Goal: Find contact information: Find contact information

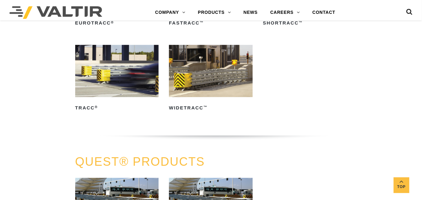
scroll to position [974, 0]
click at [319, 11] on link "CONTACT" at bounding box center [324, 12] width 36 height 13
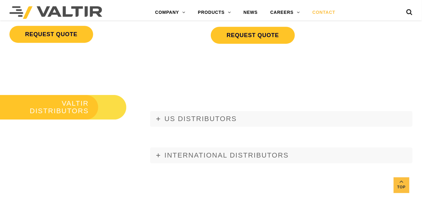
scroll to position [692, 0]
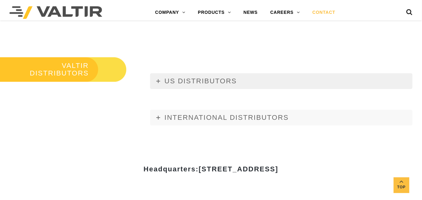
click at [199, 81] on span "US DISTRIBUTORS" at bounding box center [200, 81] width 72 height 8
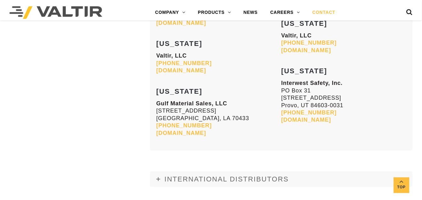
scroll to position [2609, 0]
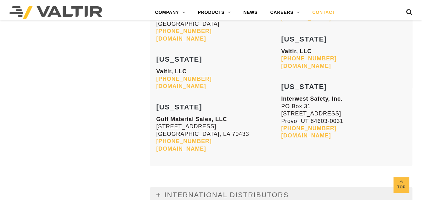
click at [222, 191] on span "INTERNATIONAL DISTRIBUTORS" at bounding box center [226, 195] width 124 height 8
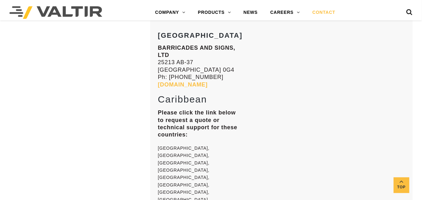
scroll to position [4998, 0]
